Goal: Task Accomplishment & Management: Use online tool/utility

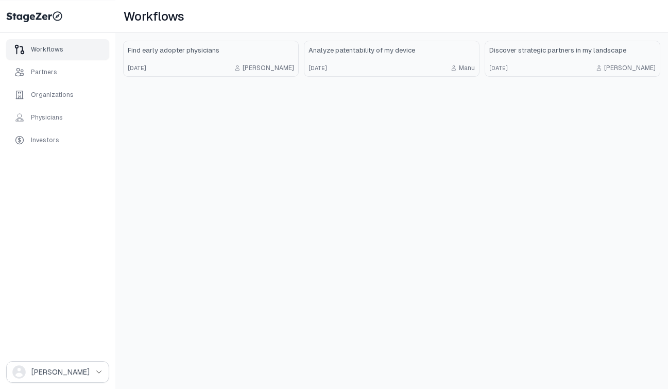
click at [120, 248] on div "Workflows Find early adopter physicians 2 months ago Emmanuel Analyze patentabi…" at bounding box center [391, 194] width 552 height 389
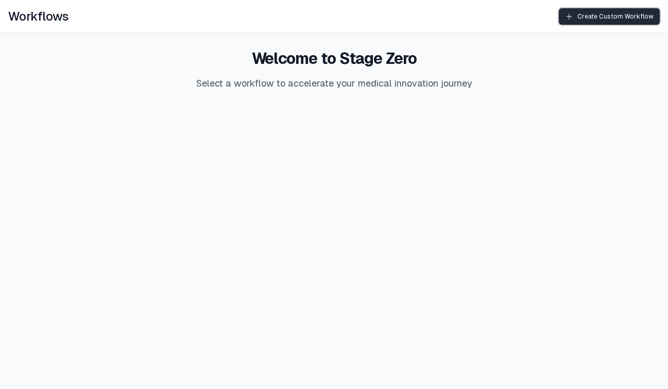
click at [585, 22] on button "Create Custom Workflow" at bounding box center [609, 16] width 101 height 16
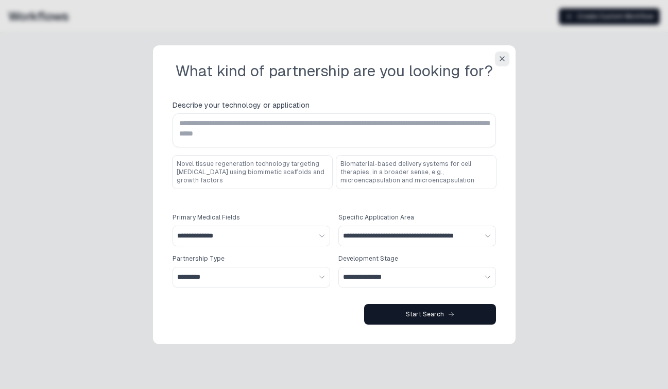
click at [500, 63] on button "button" at bounding box center [502, 58] width 14 height 14
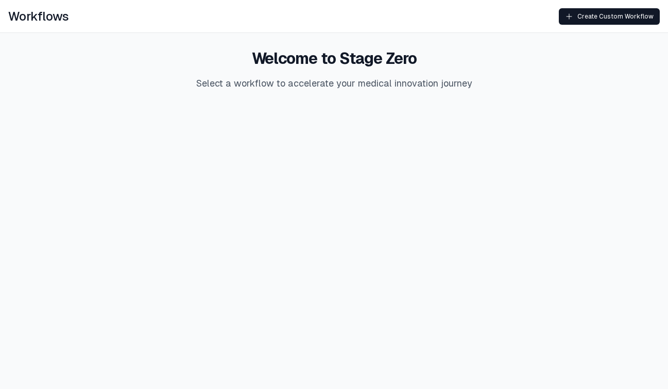
click at [175, 124] on html "Workflows Create Custom Workflow Welcome to Stage Zero Select a workflow to acc…" at bounding box center [334, 62] width 668 height 124
click at [581, 21] on button "Create Custom Workflow" at bounding box center [609, 16] width 101 height 16
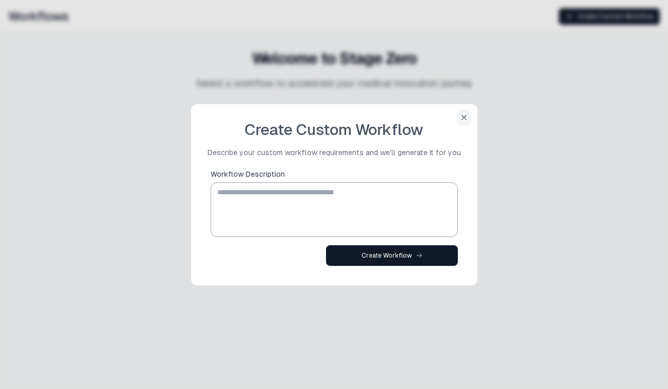
click at [333, 202] on textarea "Workflow Description" at bounding box center [334, 209] width 238 height 49
click at [260, 214] on textarea "Workflow Description" at bounding box center [334, 209] width 238 height 49
paste textarea "**********"
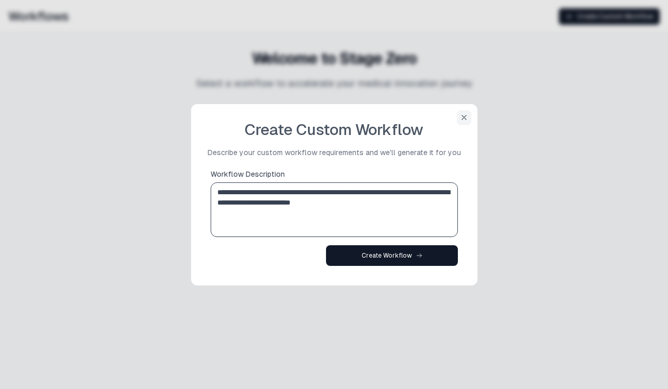
type textarea "**********"
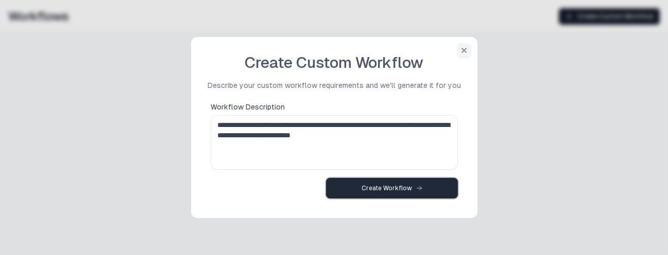
click at [369, 185] on div "Create Workflow" at bounding box center [391, 188] width 61 height 8
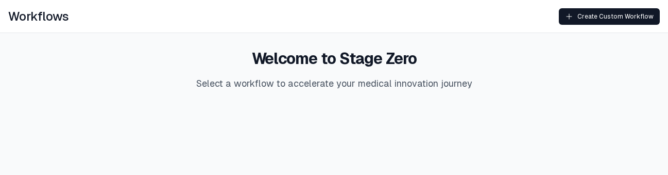
click at [275, 124] on html "Workflows Create Custom Workflow Welcome to Stage Zero Select a workflow to acc…" at bounding box center [334, 62] width 668 height 124
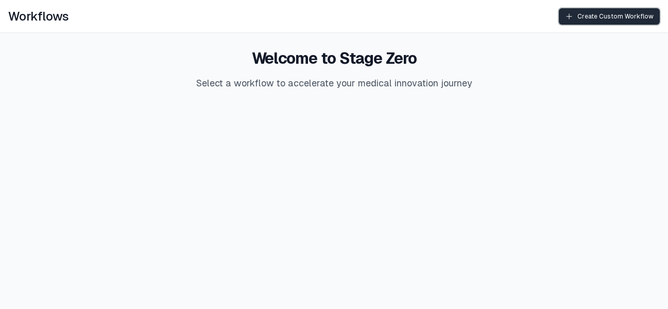
click at [601, 21] on button "Create Custom Workflow" at bounding box center [609, 16] width 101 height 16
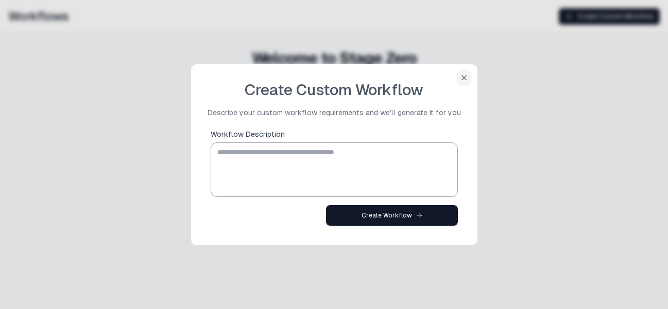
click at [376, 149] on textarea "Workflow Description" at bounding box center [334, 169] width 238 height 49
paste textarea "**********"
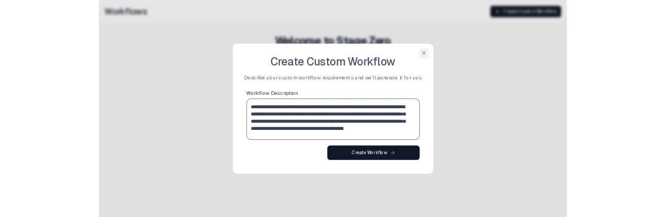
scroll to position [6, 0]
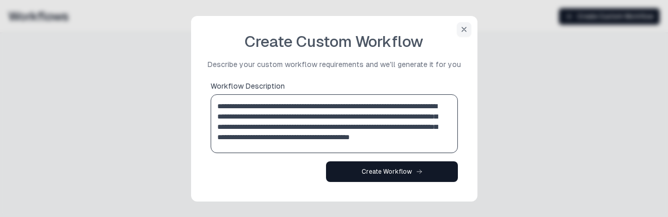
type textarea "**********"
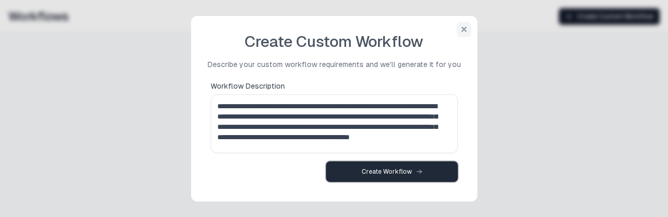
click at [356, 170] on button "Create Workflow" at bounding box center [392, 171] width 132 height 21
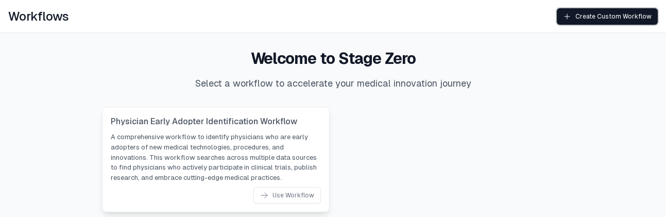
scroll to position [11, 0]
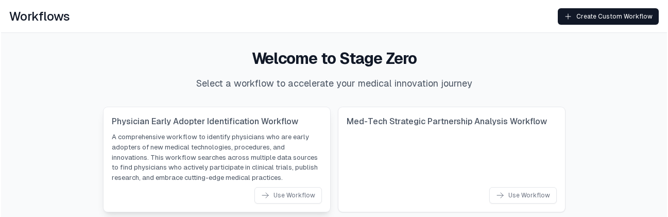
scroll to position [11, 0]
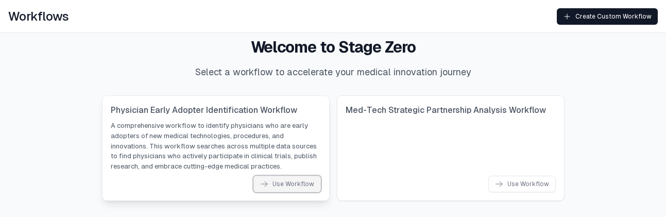
click at [287, 186] on div "Use Workflow" at bounding box center [287, 184] width 54 height 8
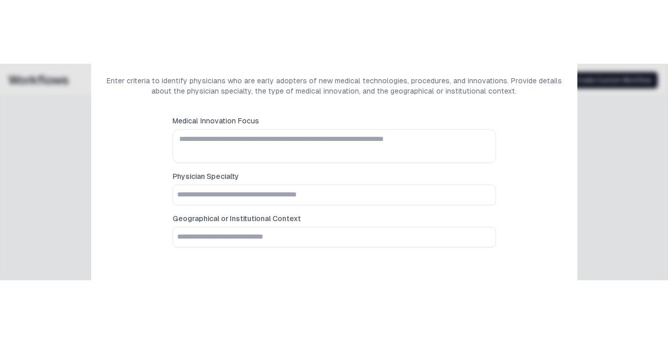
scroll to position [0, 0]
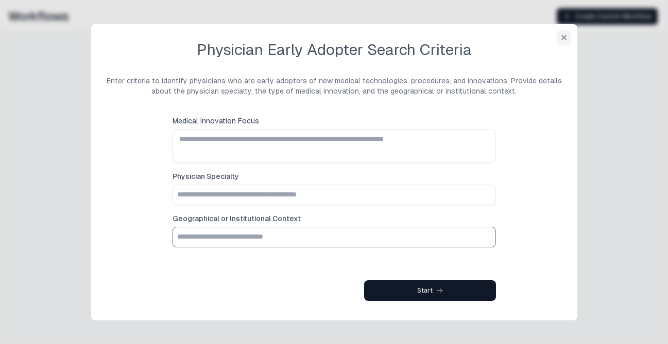
click at [446, 216] on input "Geographical or Institutional Context" at bounding box center [334, 238] width 322 height 20
click at [566, 42] on button "button" at bounding box center [563, 37] width 14 height 14
